Goal: Task Accomplishment & Management: Use online tool/utility

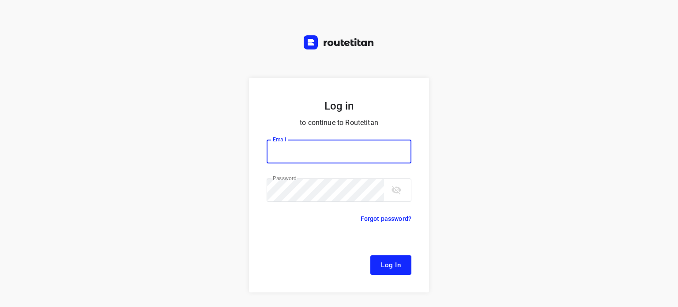
type input "[EMAIL_ADDRESS][DOMAIN_NAME]"
click at [395, 258] on button "Log In" at bounding box center [390, 264] width 41 height 19
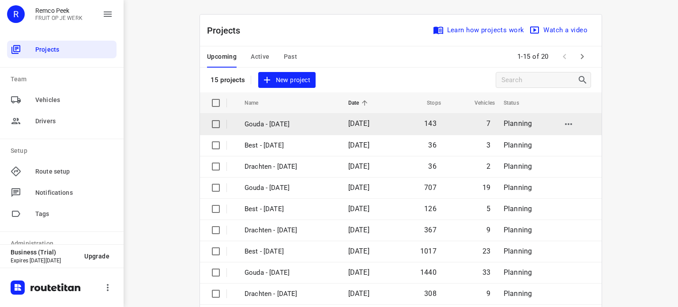
click at [279, 125] on p "Gouda - [DATE]" at bounding box center [289, 124] width 90 height 10
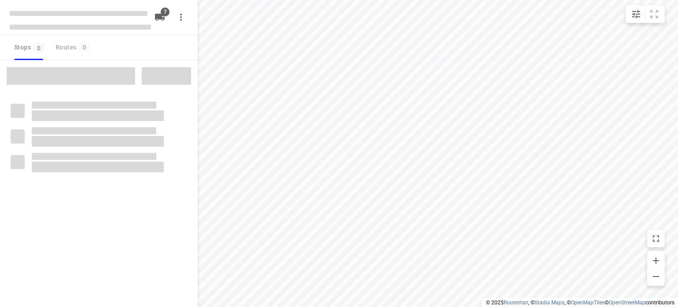
checkbox input "true"
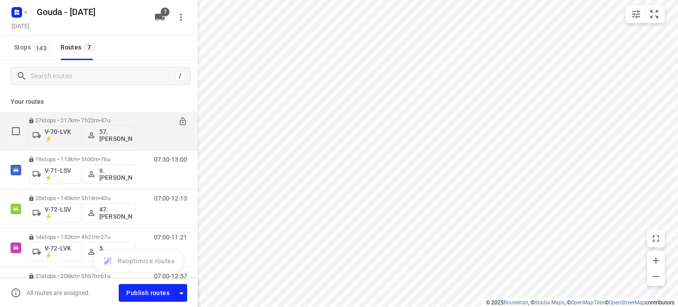
click at [109, 118] on span "47u" at bounding box center [105, 120] width 9 height 7
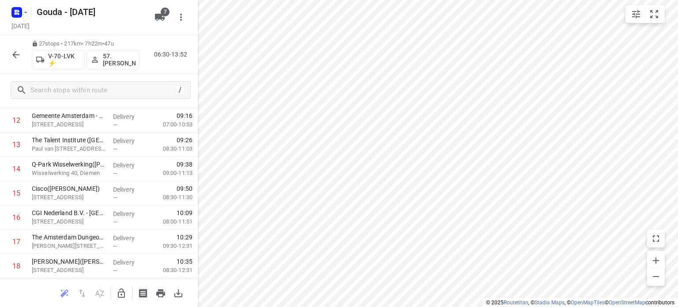
scroll to position [551, 0]
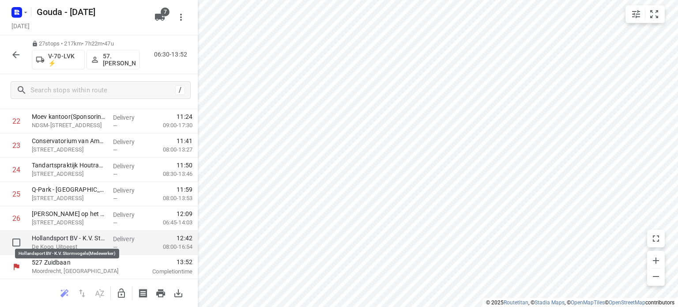
click at [73, 241] on p "Hollandsport BV - K.V. Stormvogels(Medewerker)" at bounding box center [69, 237] width 74 height 9
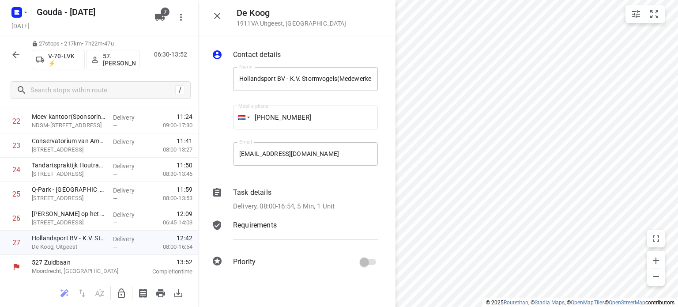
click at [281, 200] on div "Task details Delivery, 08:00-16:54, 5 Min, 1 Unit" at bounding box center [305, 199] width 148 height 28
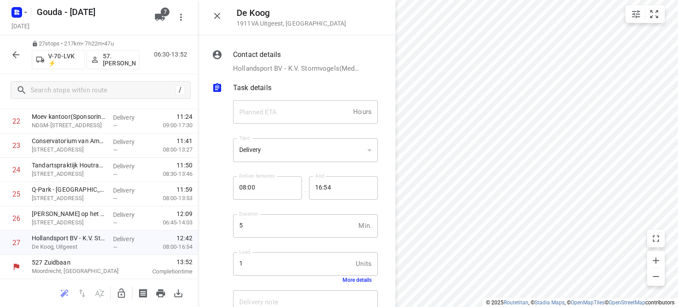
click at [351, 277] on div "Load 1 Units Load More details" at bounding box center [305, 267] width 145 height 31
click at [351, 277] on button "More details" at bounding box center [356, 280] width 29 height 6
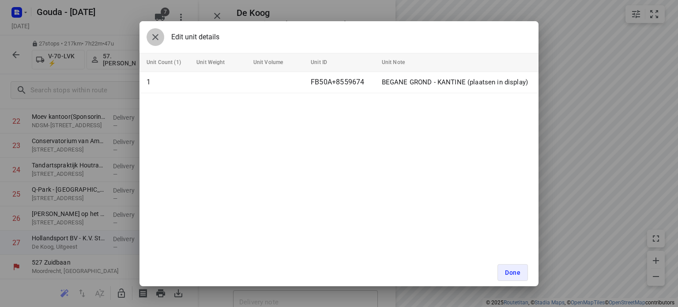
click at [151, 39] on icon "button" at bounding box center [155, 37] width 11 height 11
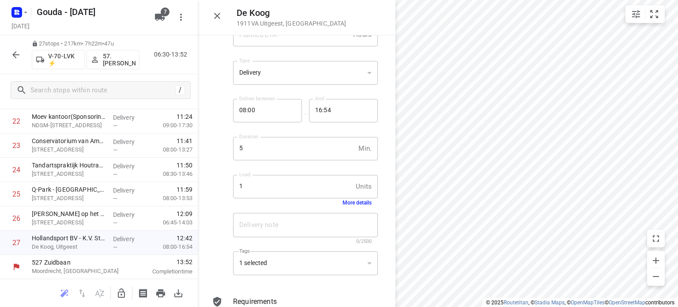
scroll to position [131, 0]
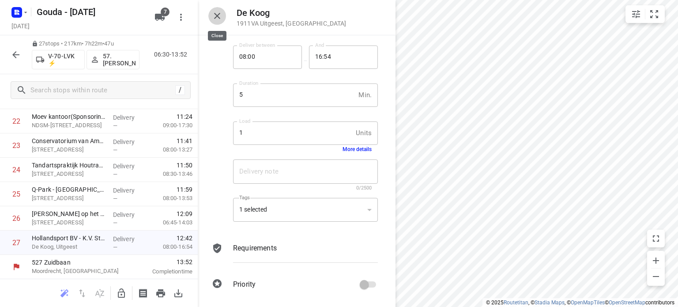
click at [214, 12] on icon "button" at bounding box center [217, 16] width 11 height 11
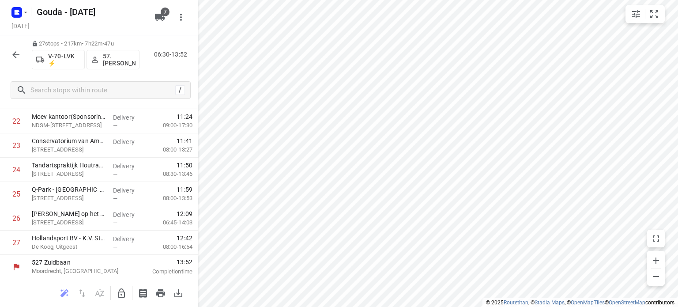
click at [15, 55] on icon "button" at bounding box center [16, 54] width 11 height 11
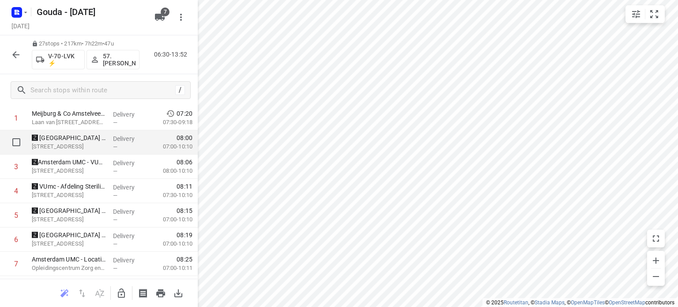
scroll to position [0, 0]
